Goal: Task Accomplishment & Management: Manage account settings

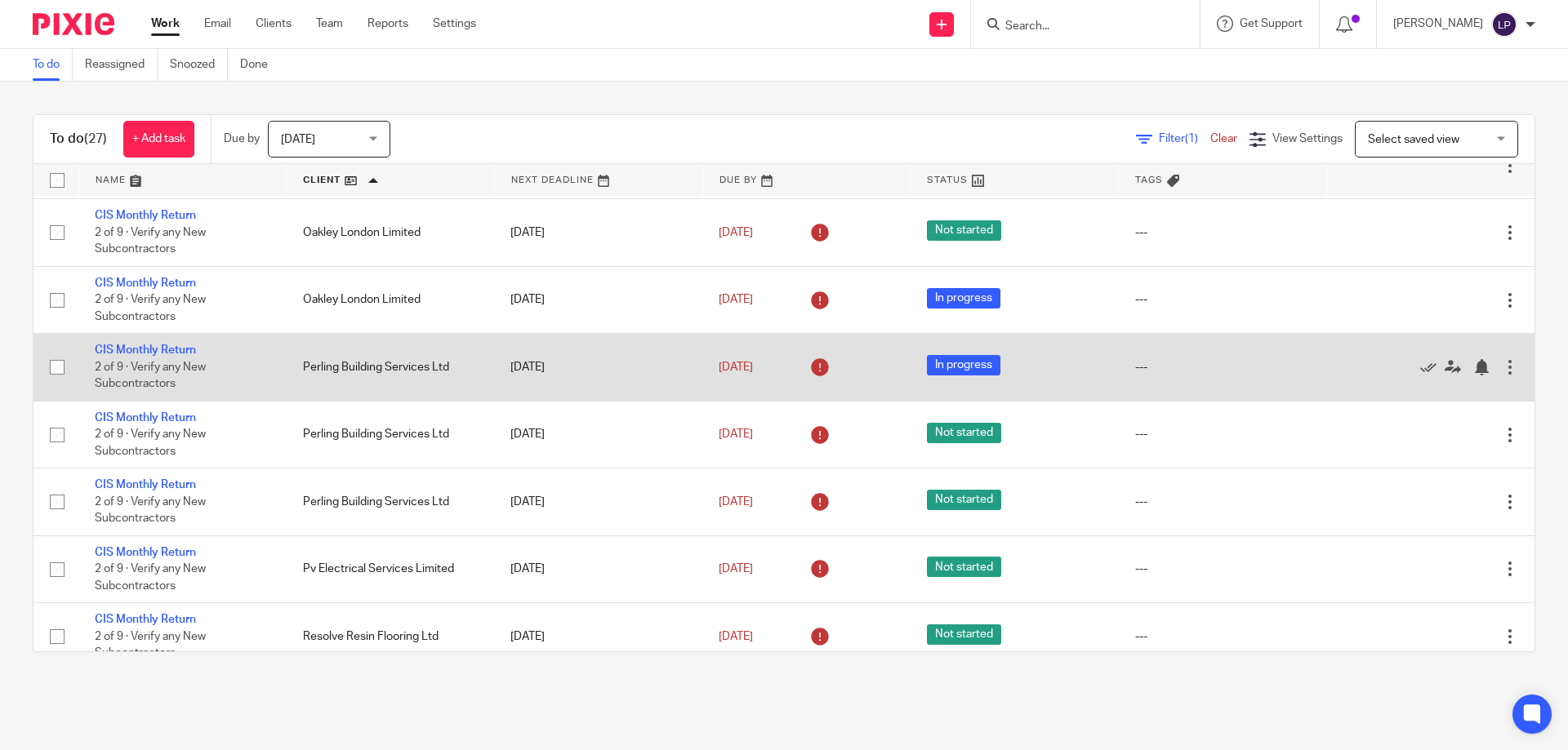
scroll to position [348, 0]
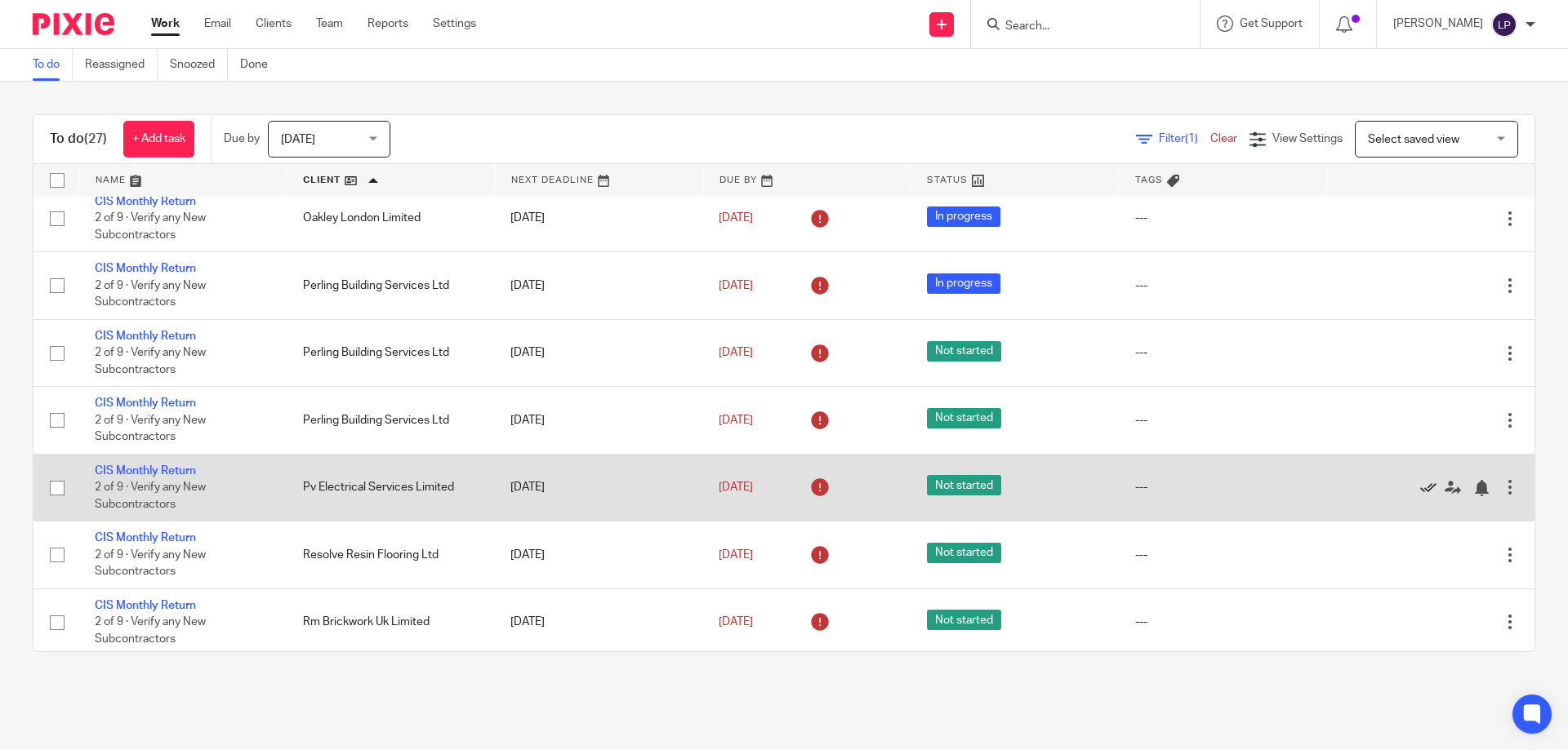
click at [1420, 482] on icon at bounding box center [1428, 488] width 17 height 17
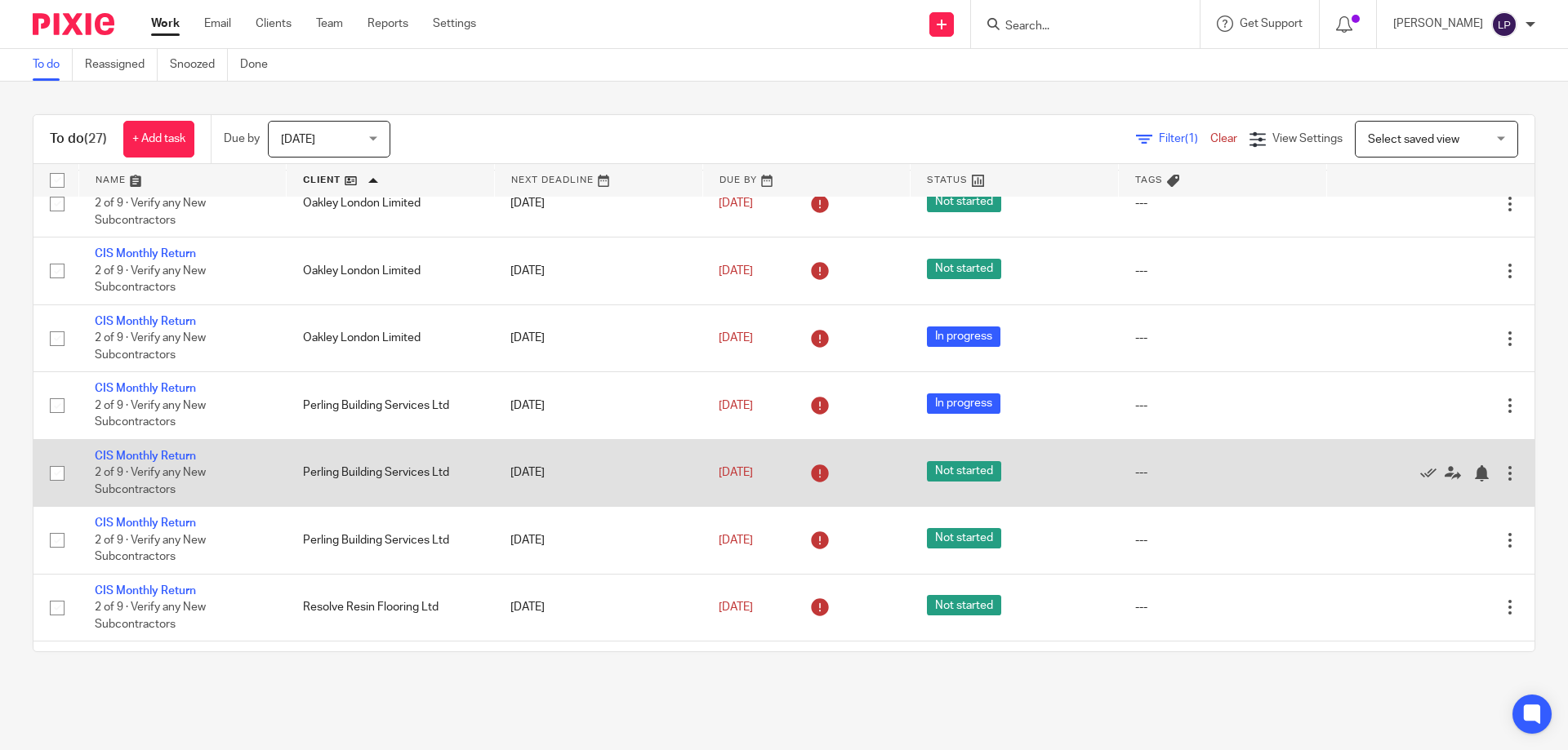
scroll to position [310, 0]
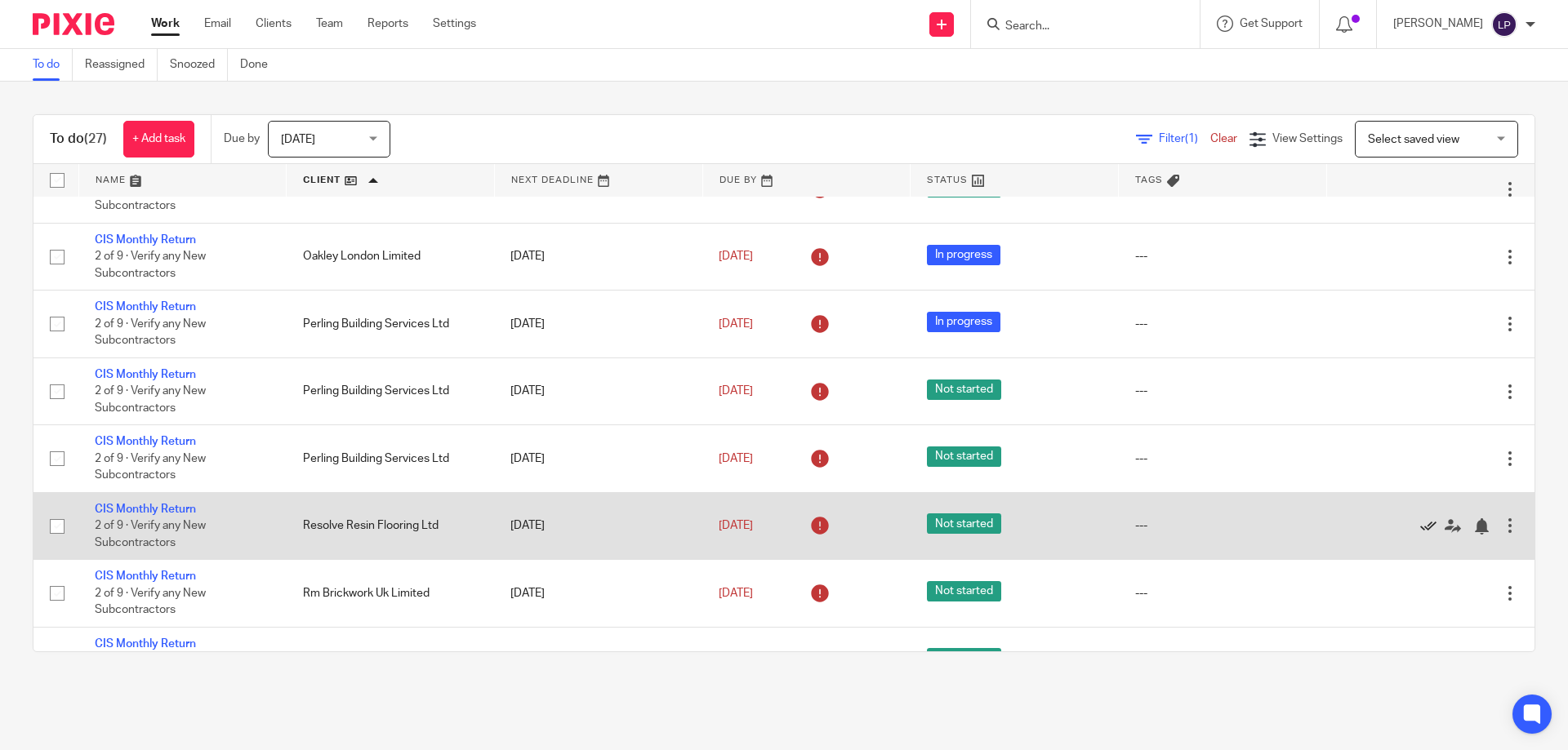
click at [1420, 525] on icon at bounding box center [1428, 527] width 17 height 17
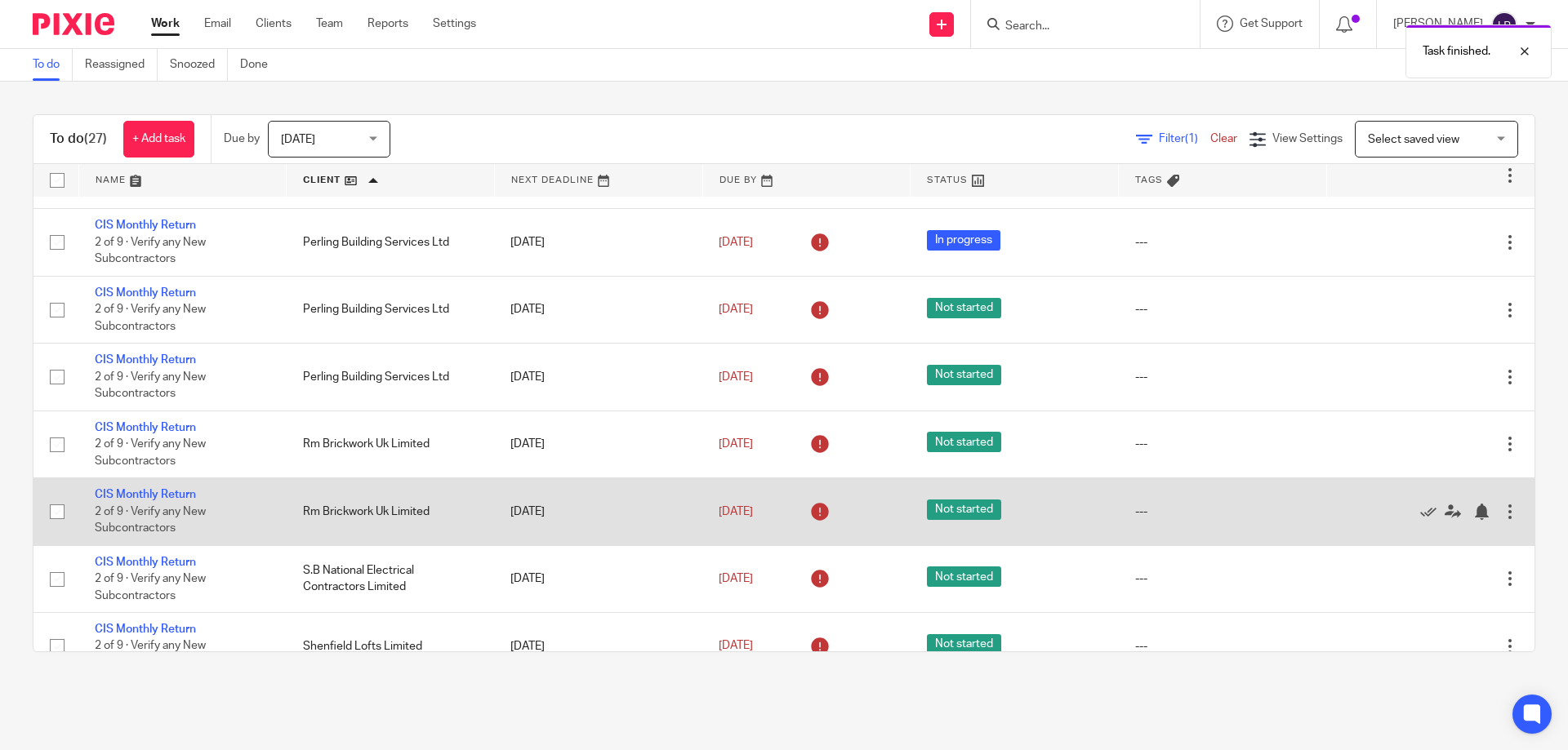
scroll to position [473, 0]
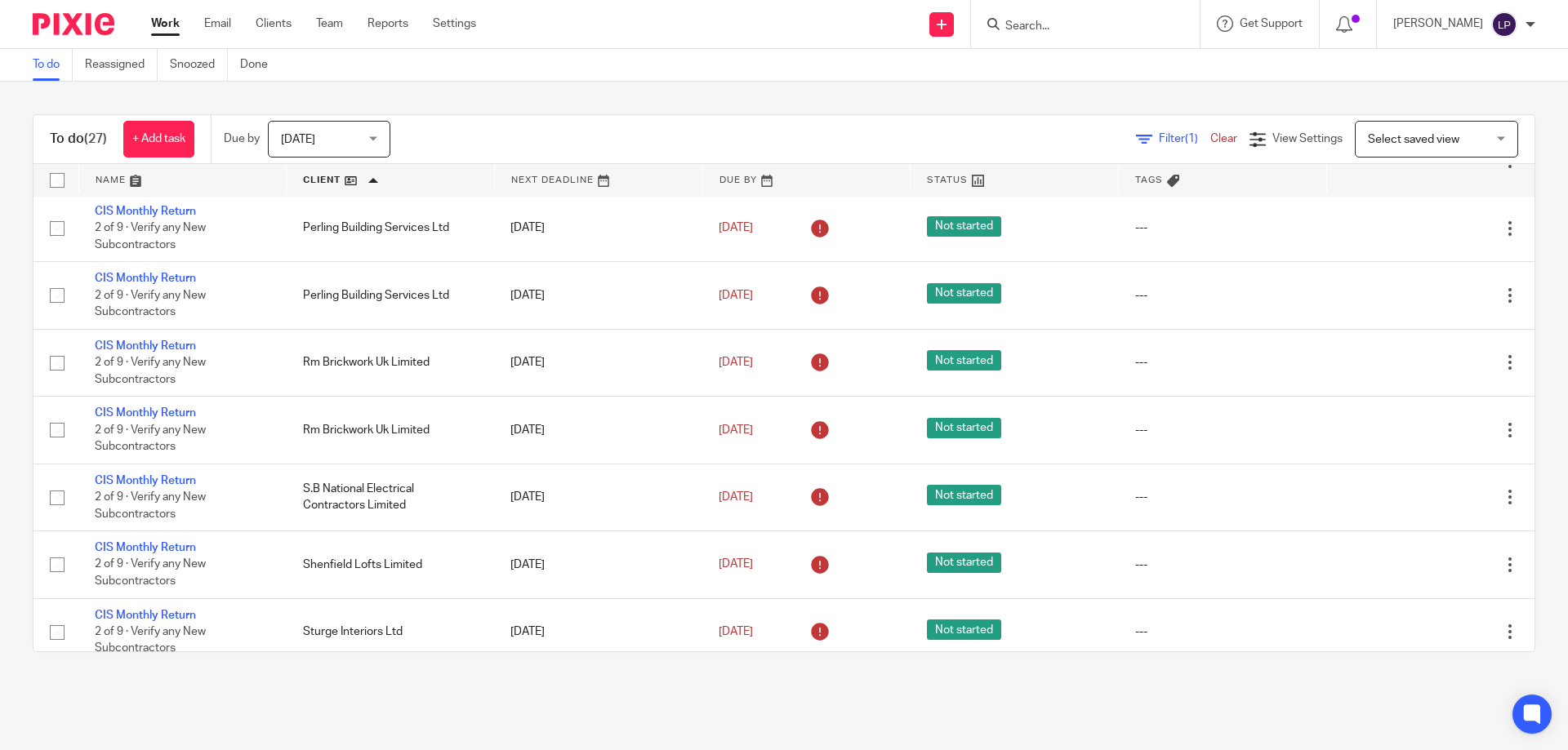
click at [393, 722] on main "To do Reassigned Snoozed Done To do (27) + Add task Due by [DATE] [DATE] [DATE]…" at bounding box center [784, 375] width 1568 height 750
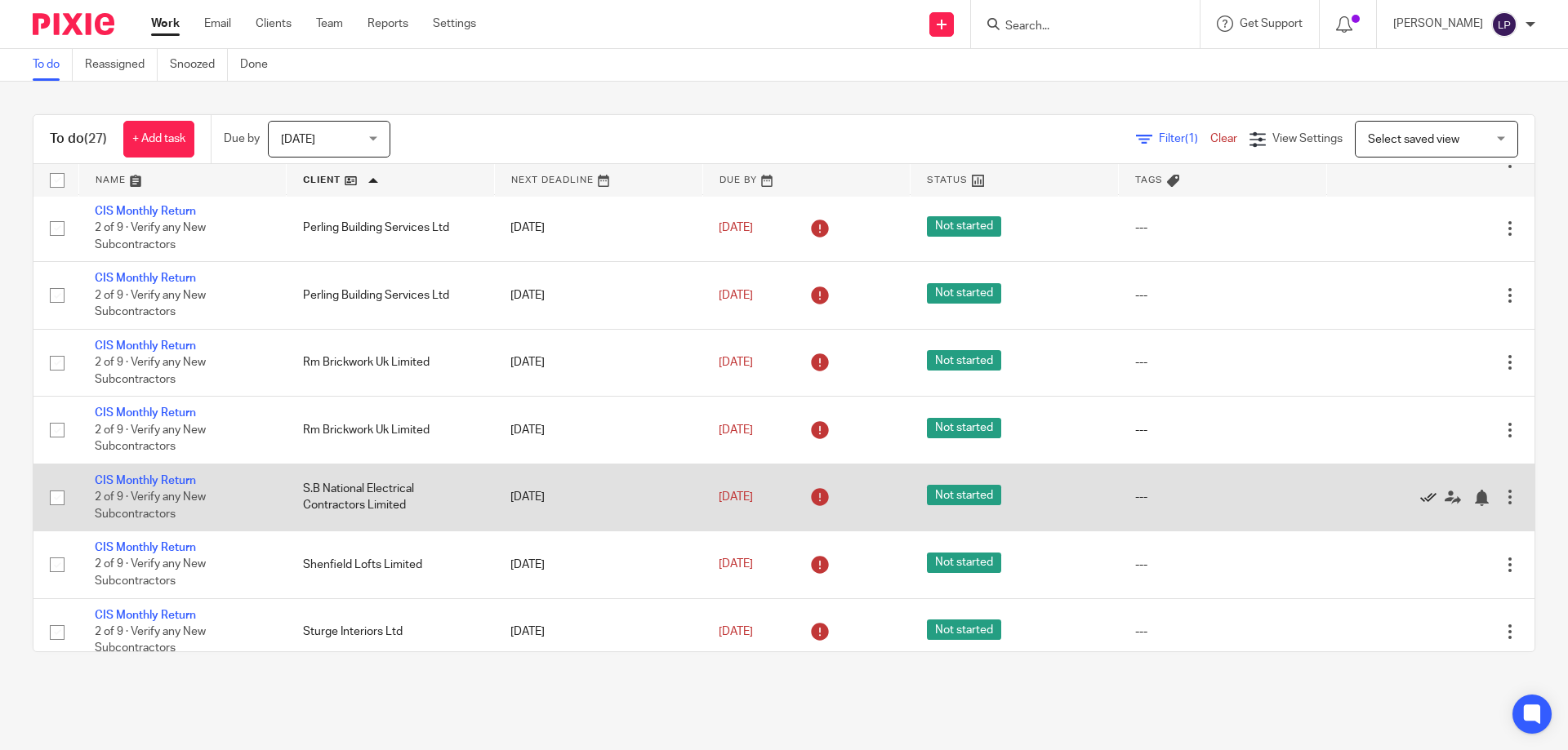
click at [1420, 495] on icon at bounding box center [1428, 498] width 17 height 17
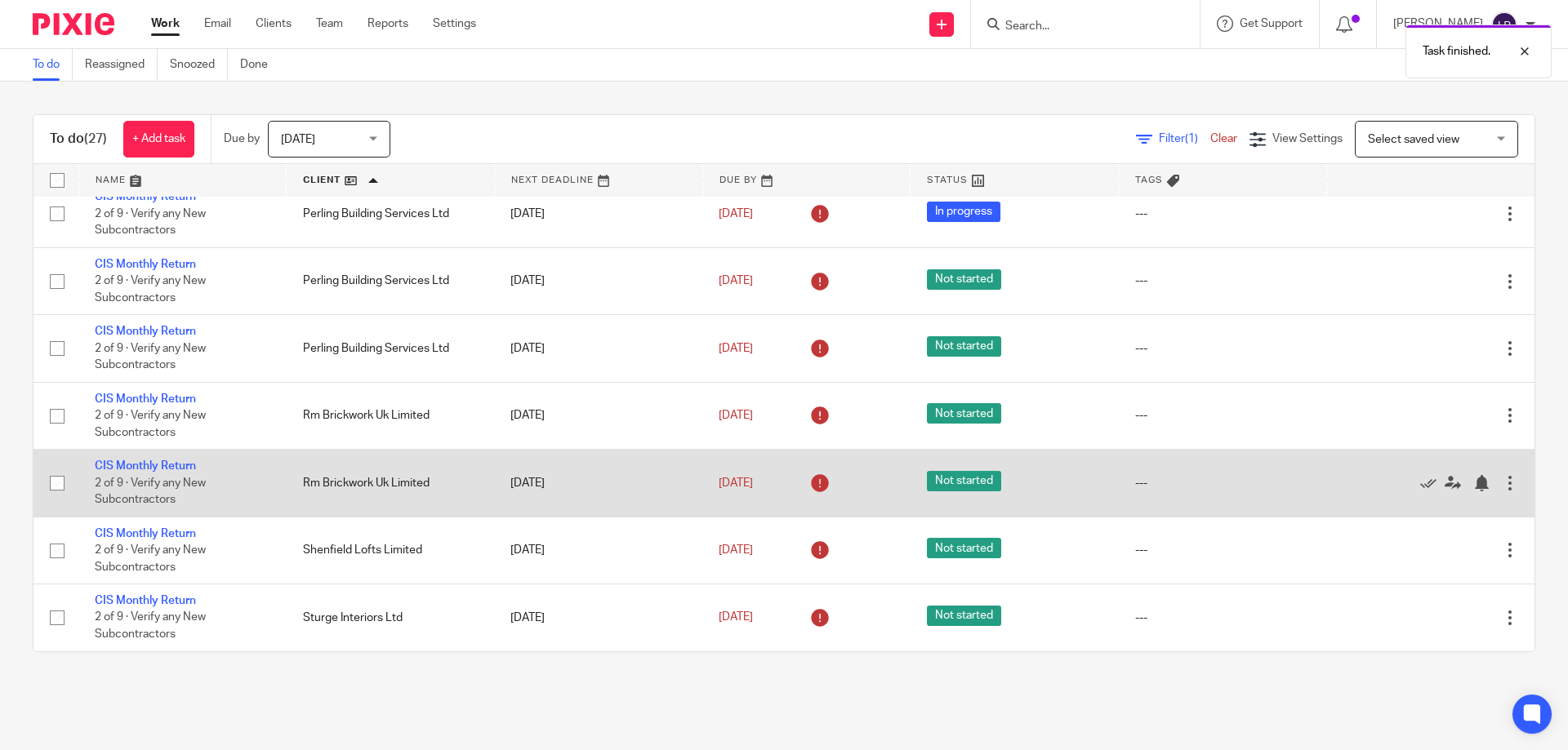
scroll to position [420, 0]
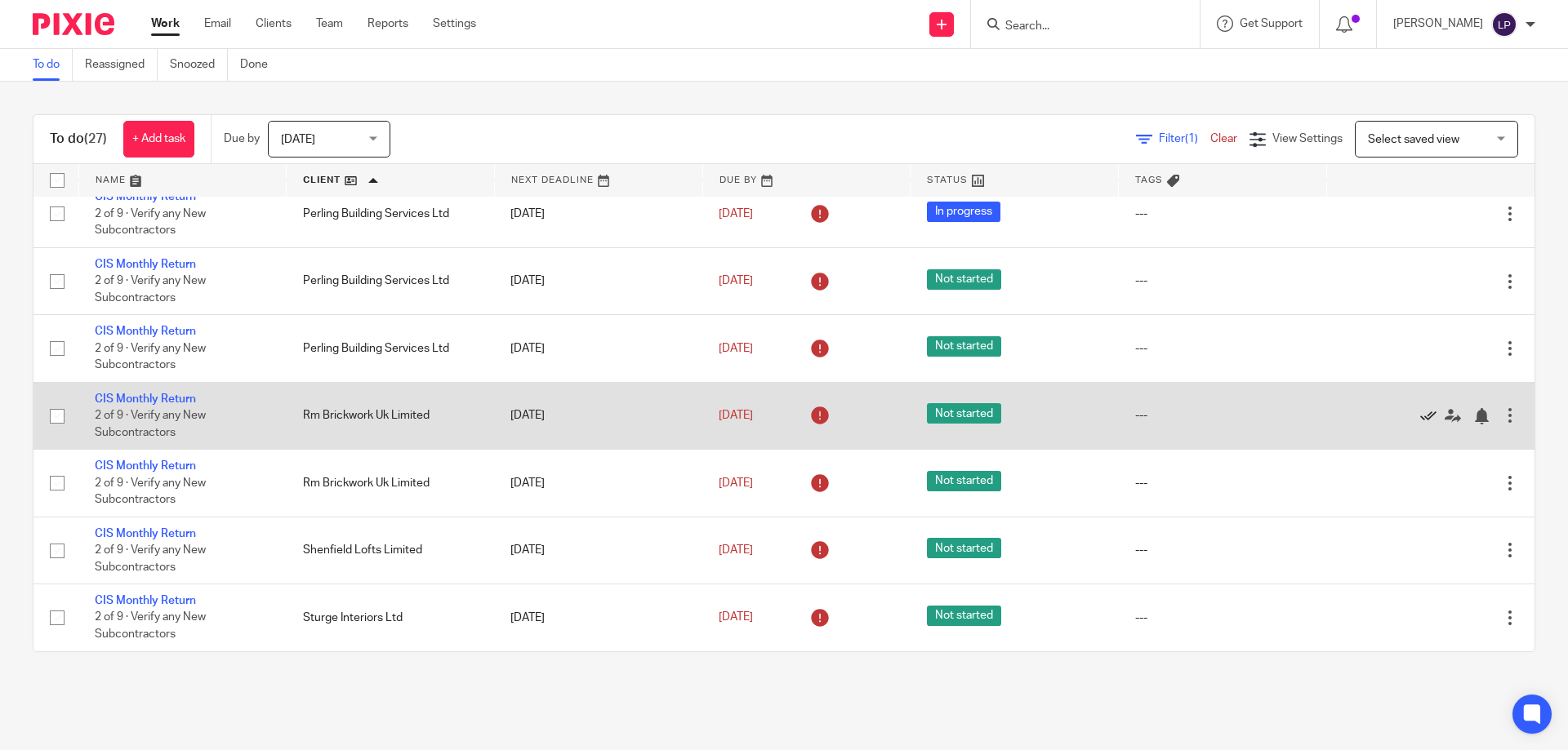
click at [1420, 414] on icon at bounding box center [1428, 416] width 17 height 17
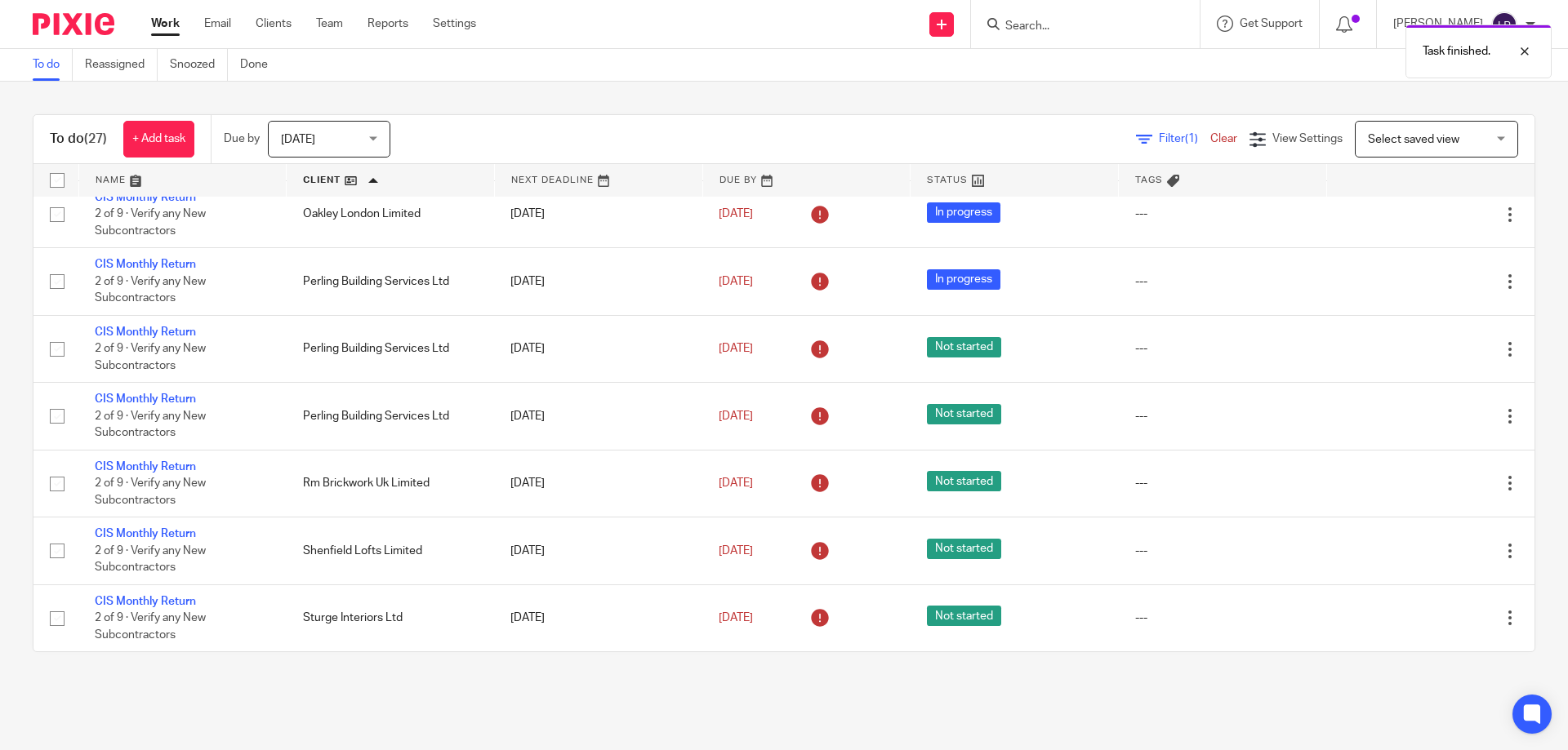
scroll to position [352, 0]
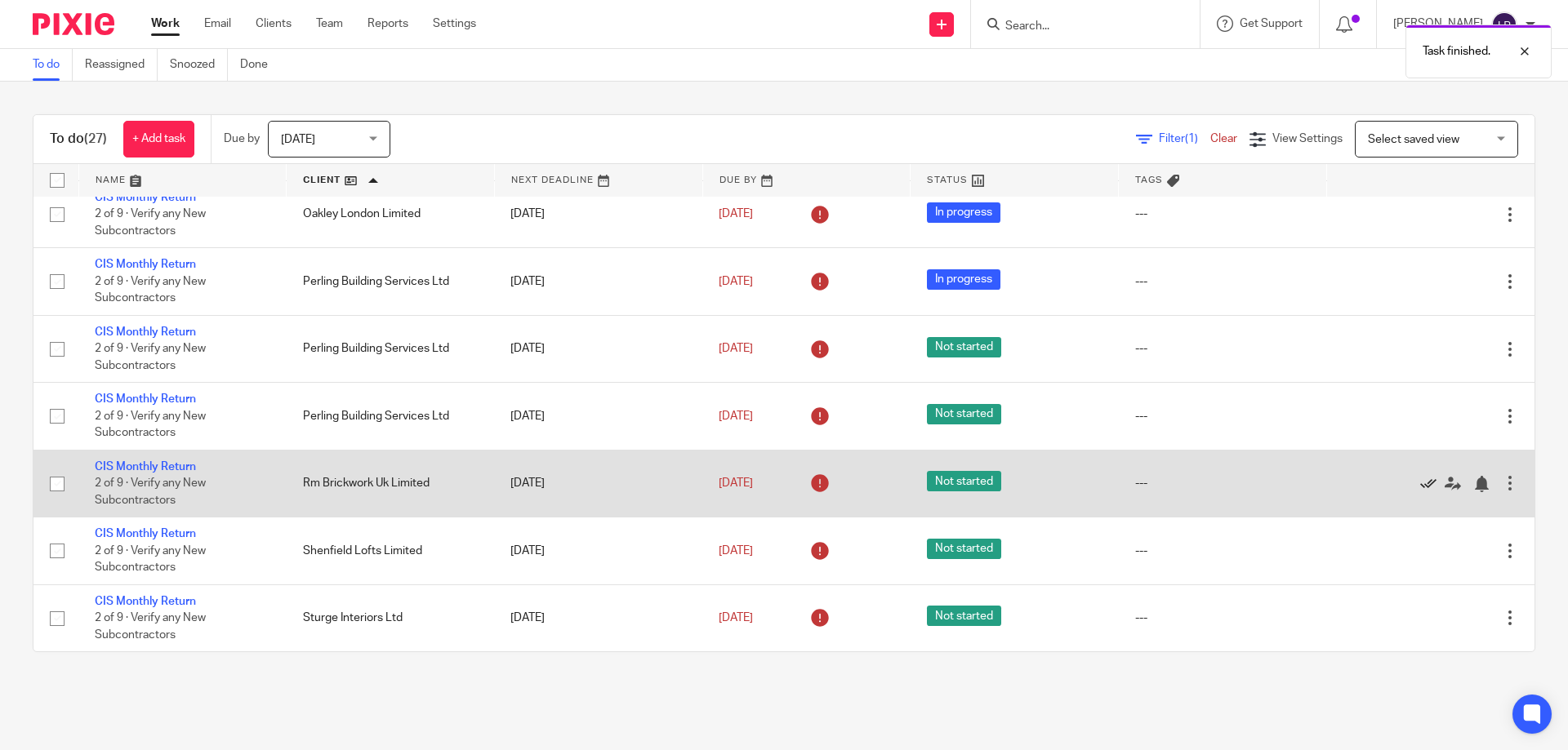
click at [1420, 481] on icon at bounding box center [1428, 484] width 17 height 17
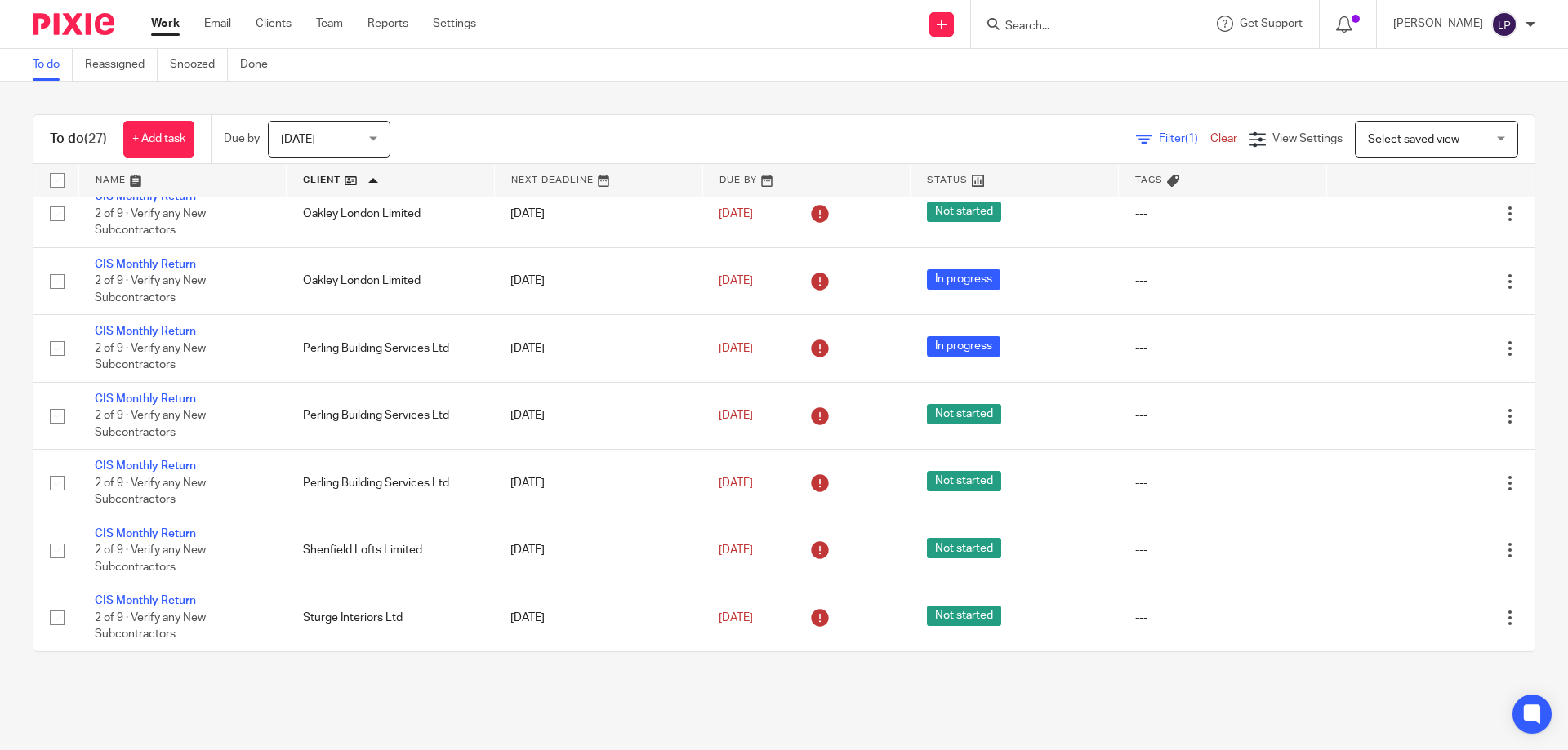
click at [96, 690] on main "To do Reassigned Snoozed Done To do (27) + Add task Due by [DATE] [DATE] [DATE]…" at bounding box center [784, 375] width 1568 height 750
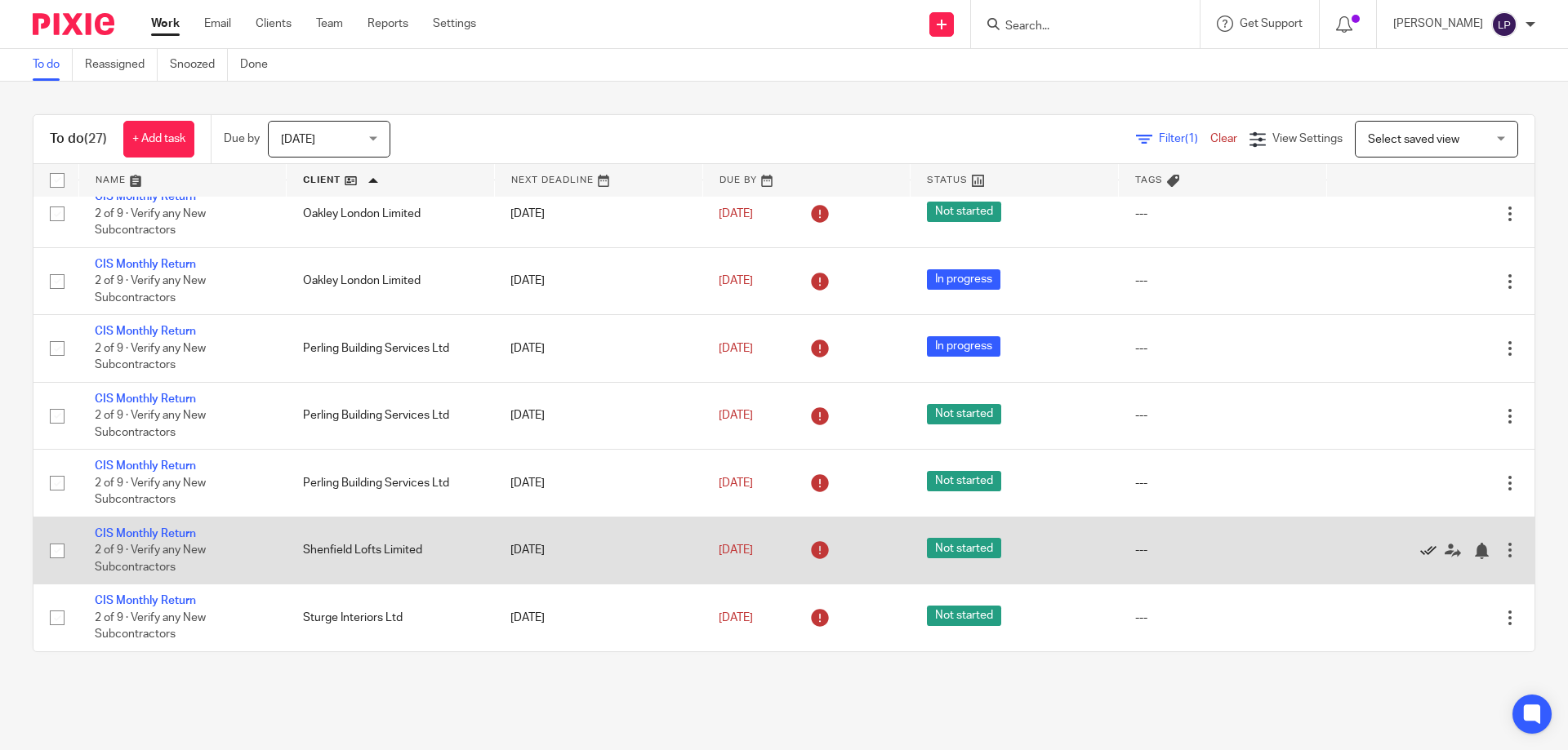
click at [1420, 548] on icon at bounding box center [1428, 551] width 17 height 17
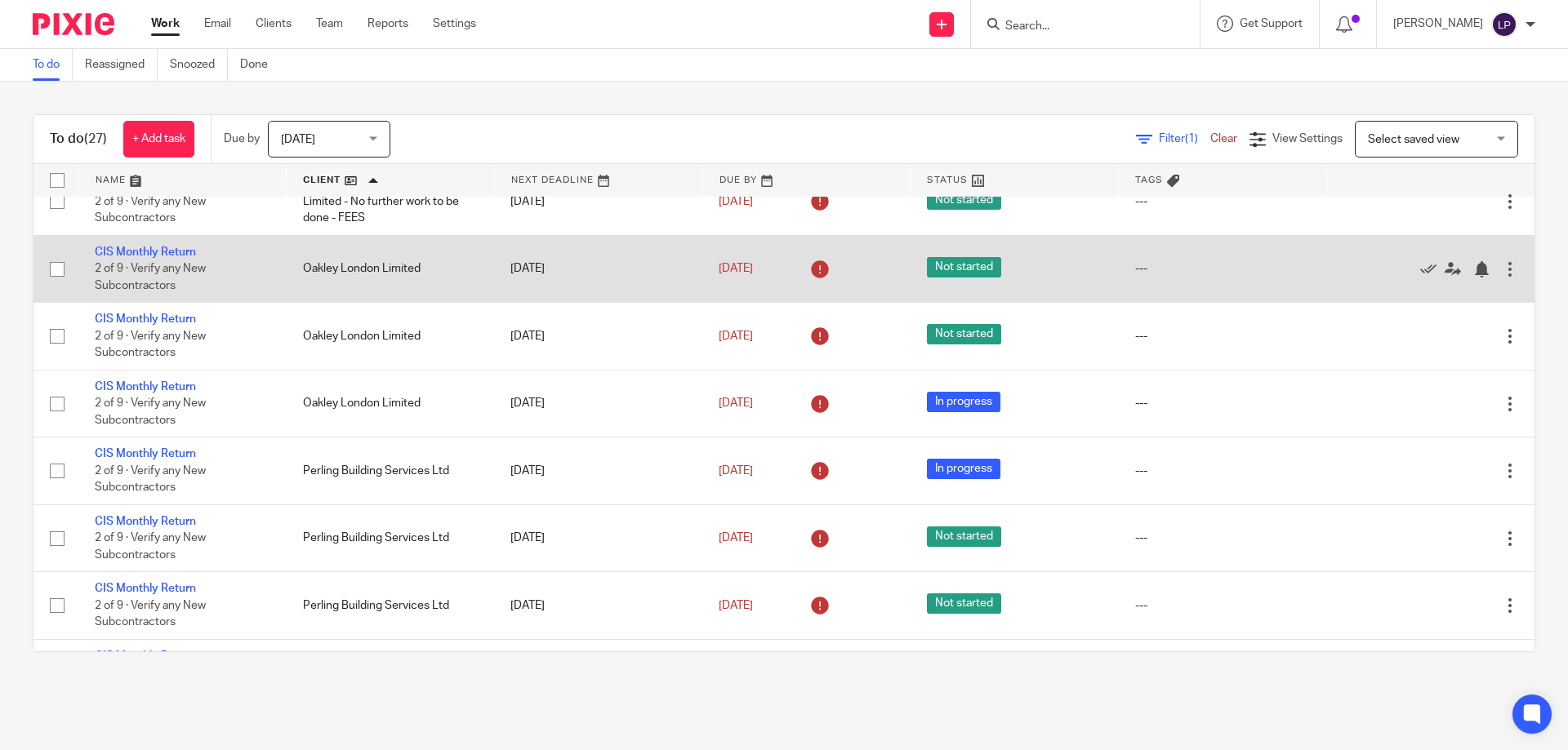
scroll to position [218, 0]
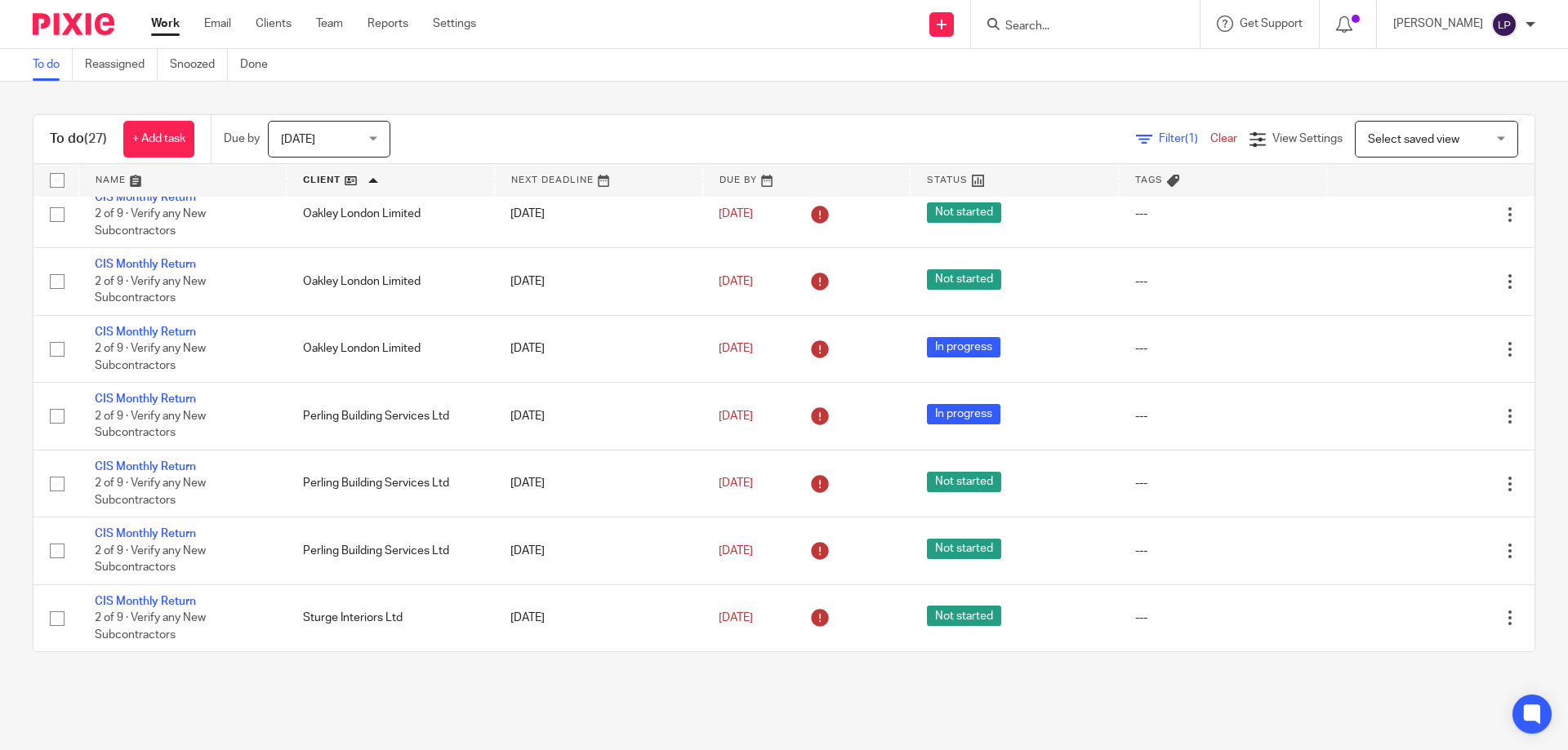
click at [232, 677] on div "To do (27) + Add task Due by [DATE] [DATE] [DATE] [DATE] This week Next week Th…" at bounding box center [784, 383] width 1568 height 603
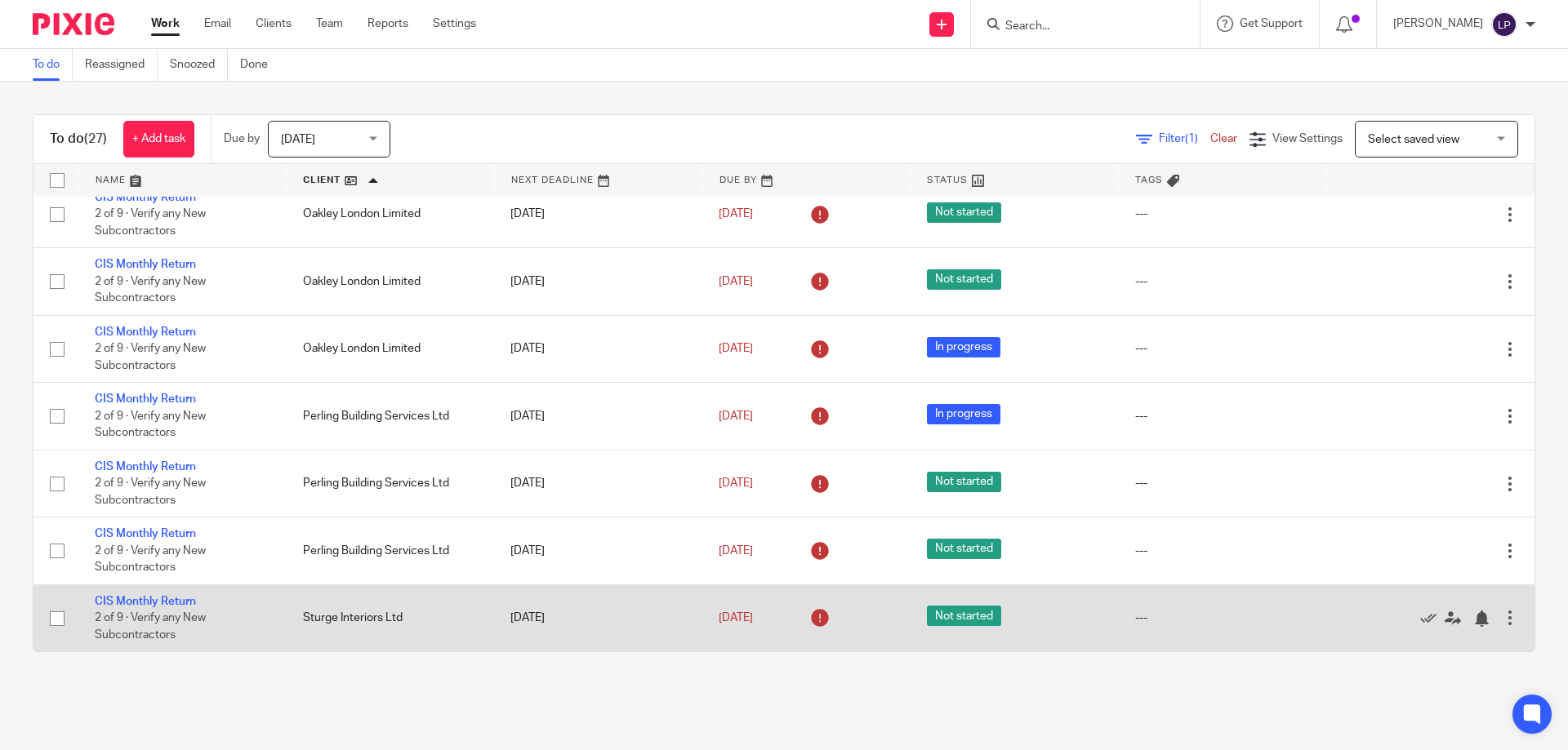
drag, startPoint x: 311, startPoint y: 699, endPoint x: 299, endPoint y: 610, distance: 89.8
click at [311, 699] on main "To do Reassigned Snoozed Done To do (27) + Add task Due by [DATE] [DATE] [DATE]…" at bounding box center [784, 375] width 1568 height 750
click at [1420, 617] on icon at bounding box center [1428, 619] width 17 height 17
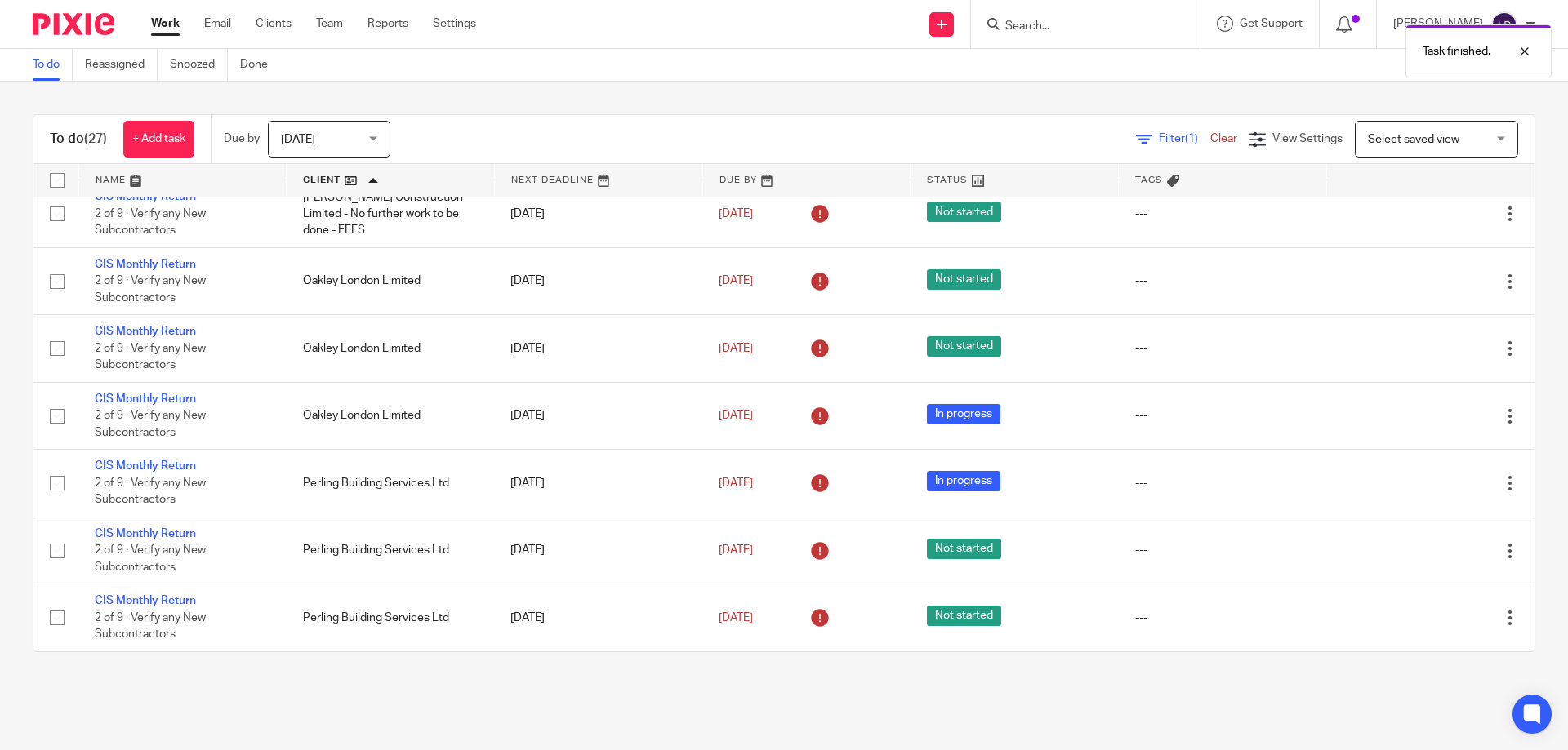
scroll to position [151, 0]
